Goal: Task Accomplishment & Management: Use online tool/utility

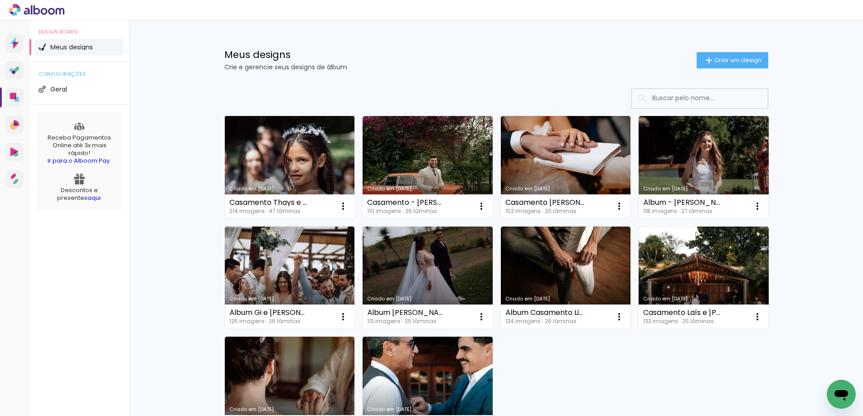
click at [295, 163] on link "Criado em [DATE]" at bounding box center [290, 167] width 130 height 102
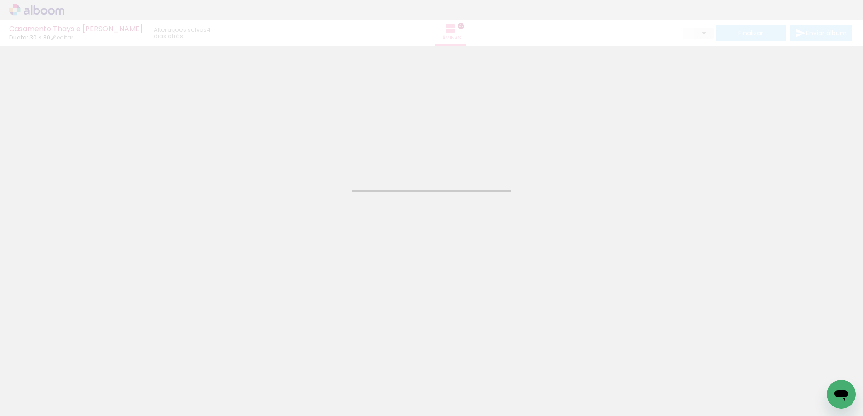
type input "JPG"
type input "Alta, 300 DPI"
